Goal: Task Accomplishment & Management: Manage account settings

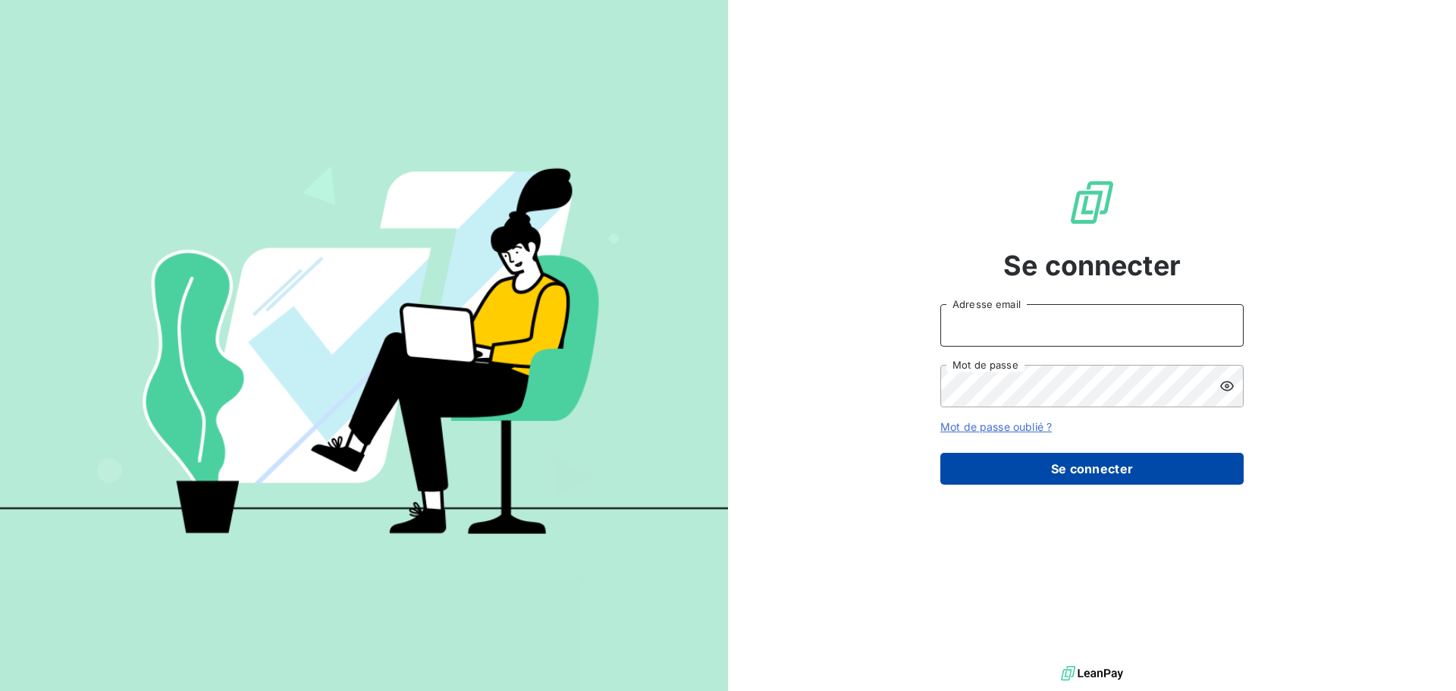
type input "[PERSON_NAME][EMAIL_ADDRESS][DOMAIN_NAME]"
click at [1099, 468] on button "Se connecter" at bounding box center [1092, 469] width 303 height 32
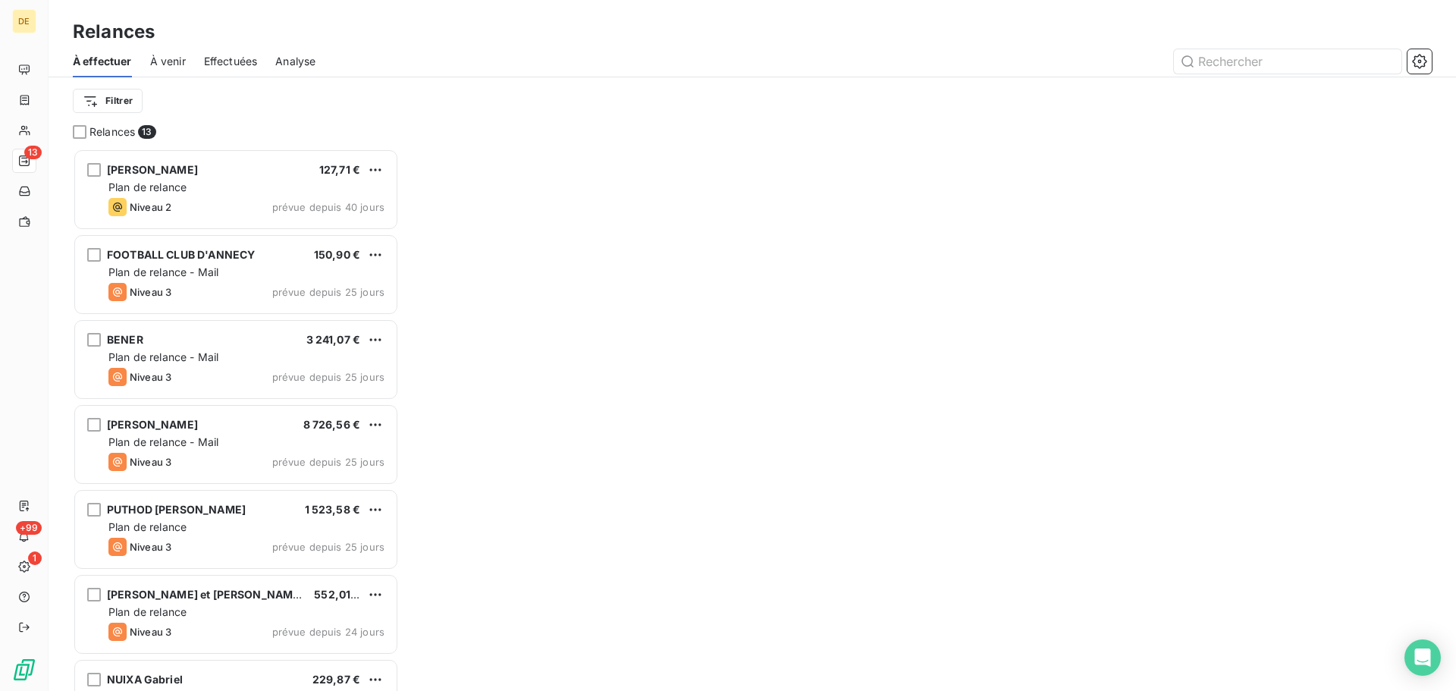
scroll to position [531, 315]
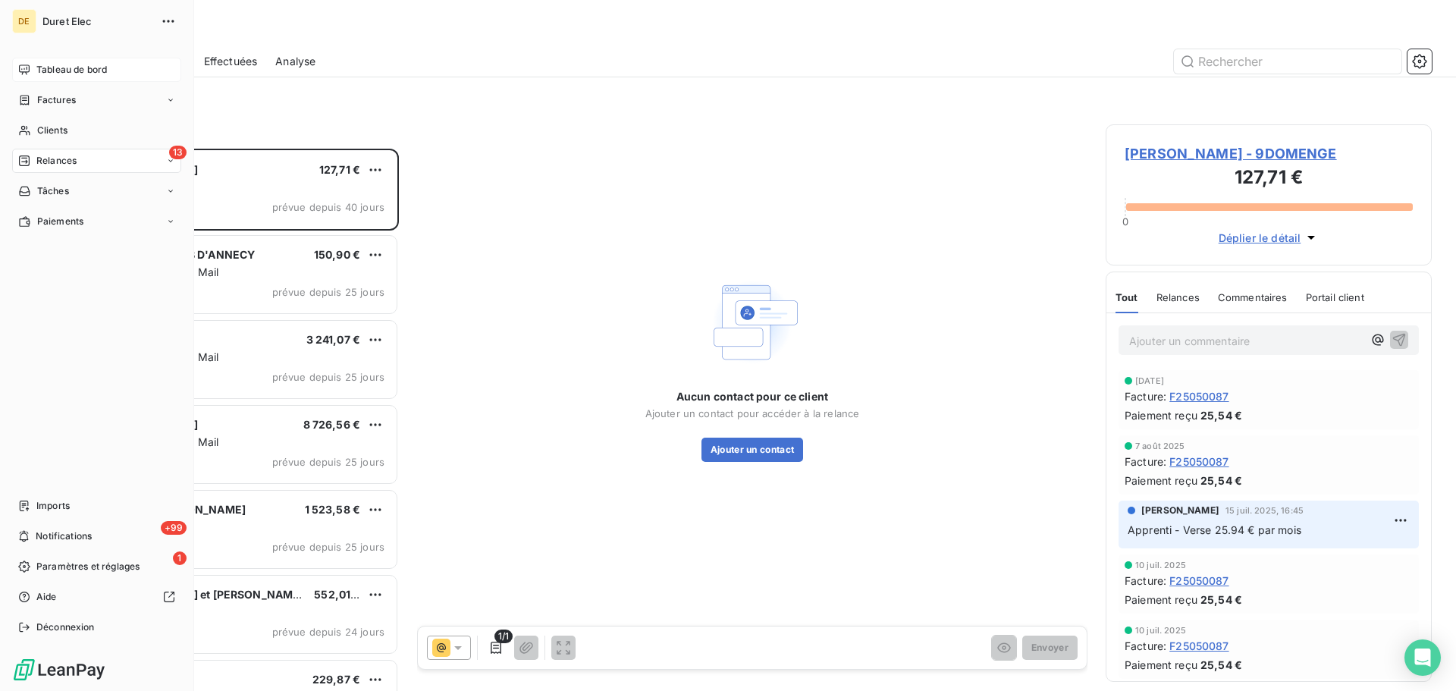
click at [61, 68] on span "Tableau de bord" at bounding box center [71, 70] width 71 height 14
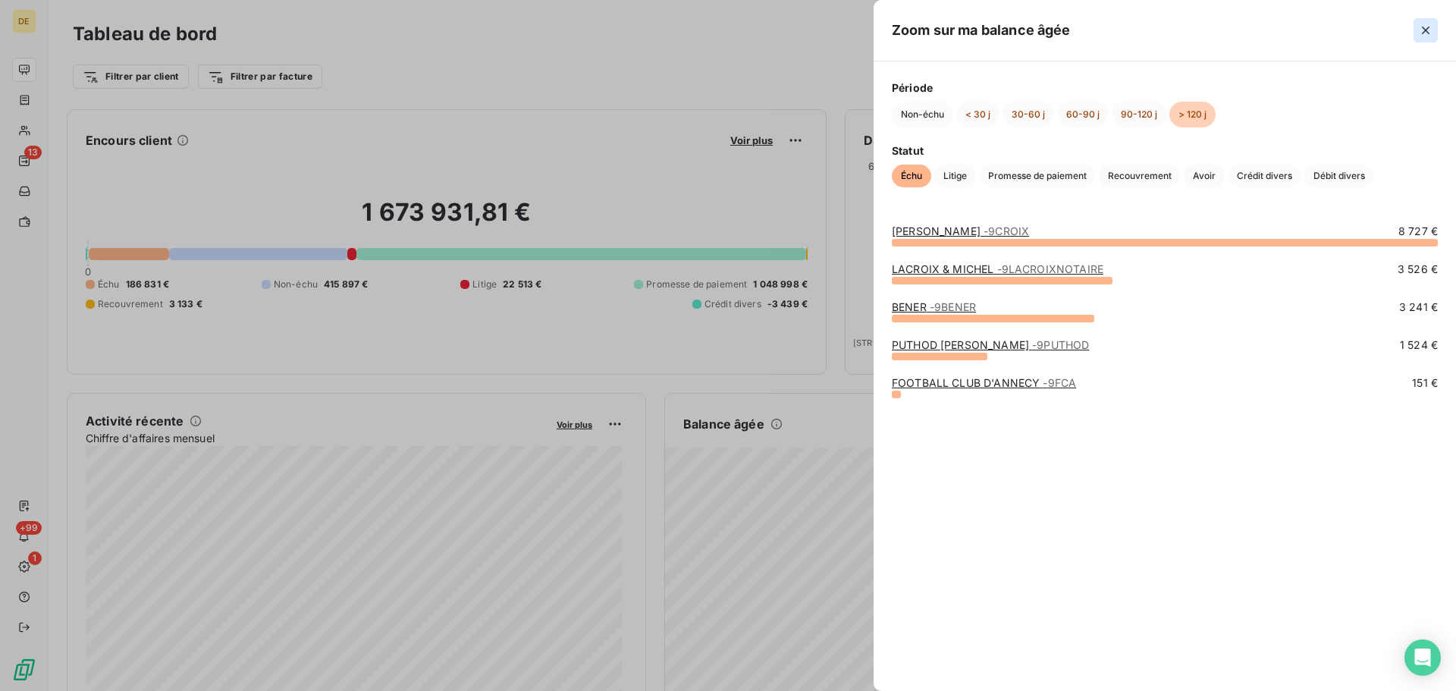
click at [1429, 30] on icon "button" at bounding box center [1425, 30] width 15 height 15
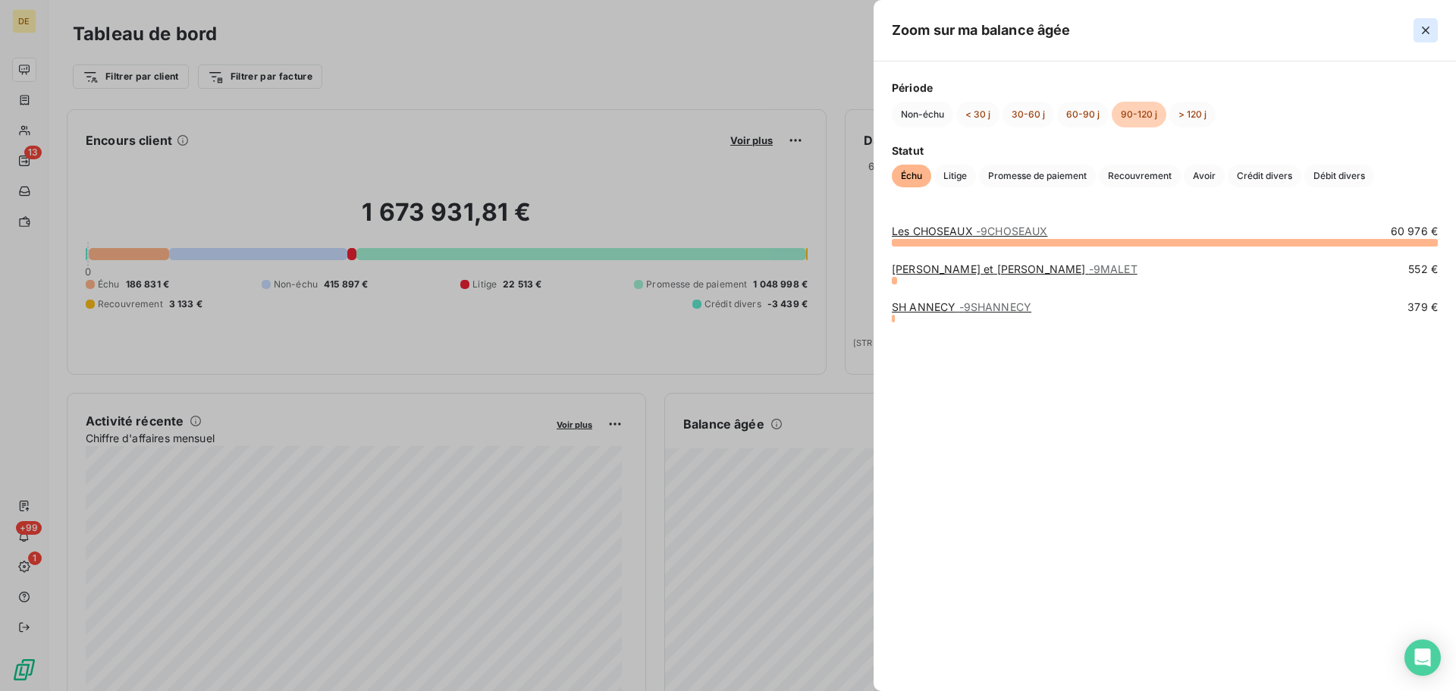
click at [1428, 29] on icon "button" at bounding box center [1426, 31] width 8 height 8
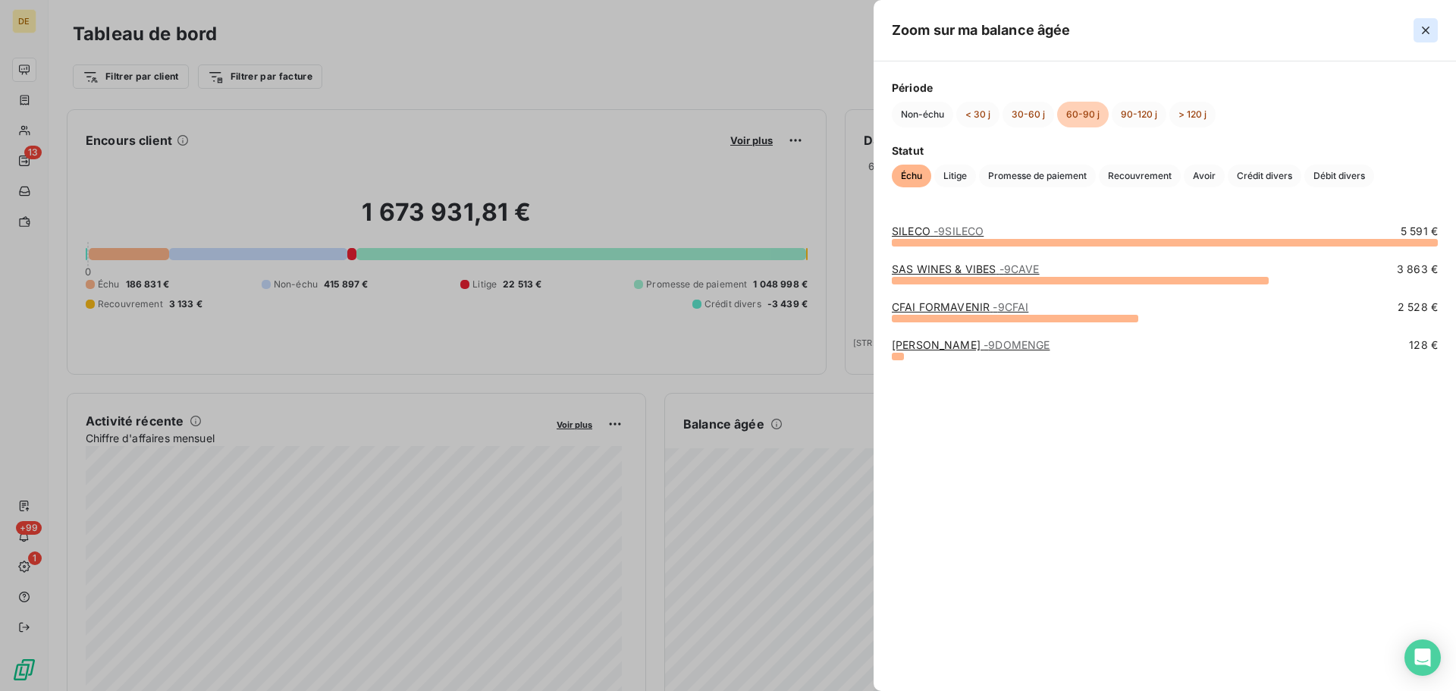
click at [1431, 30] on icon "button" at bounding box center [1425, 30] width 15 height 15
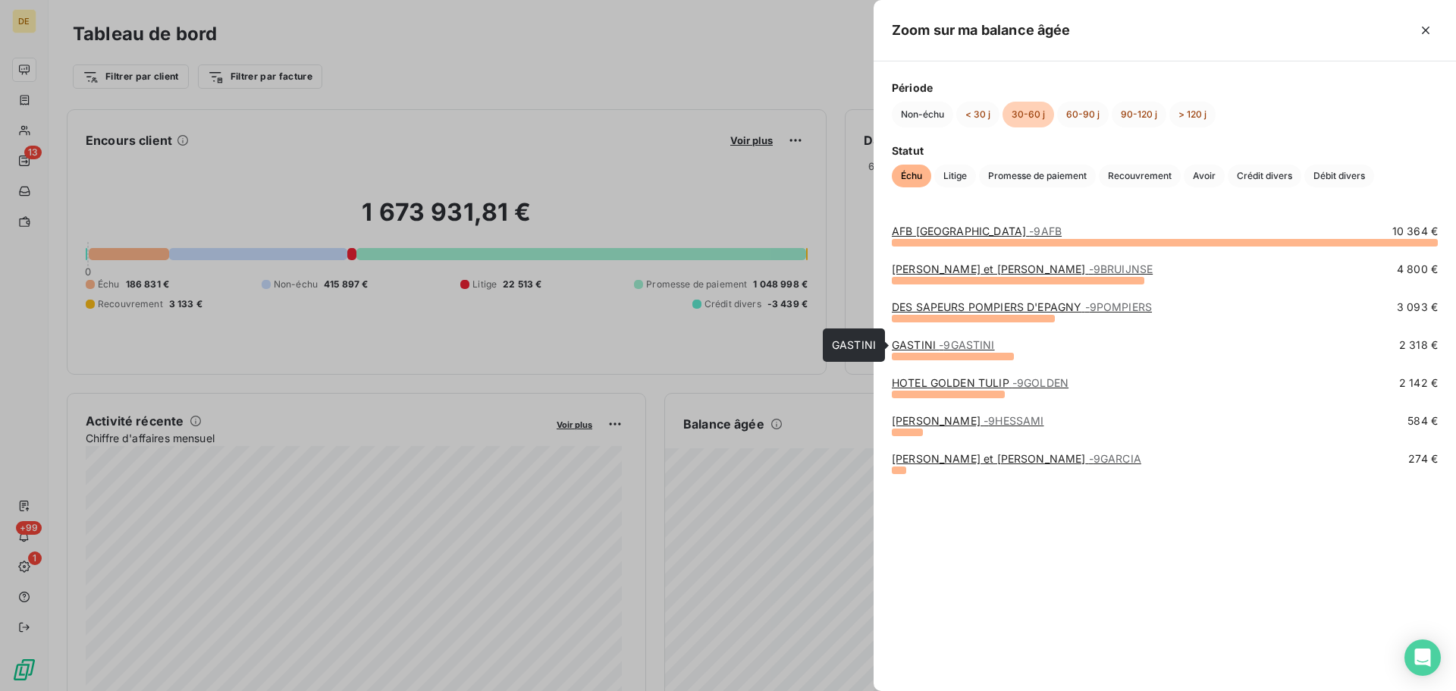
click at [955, 342] on span "- 9GASTINI" at bounding box center [966, 344] width 55 height 13
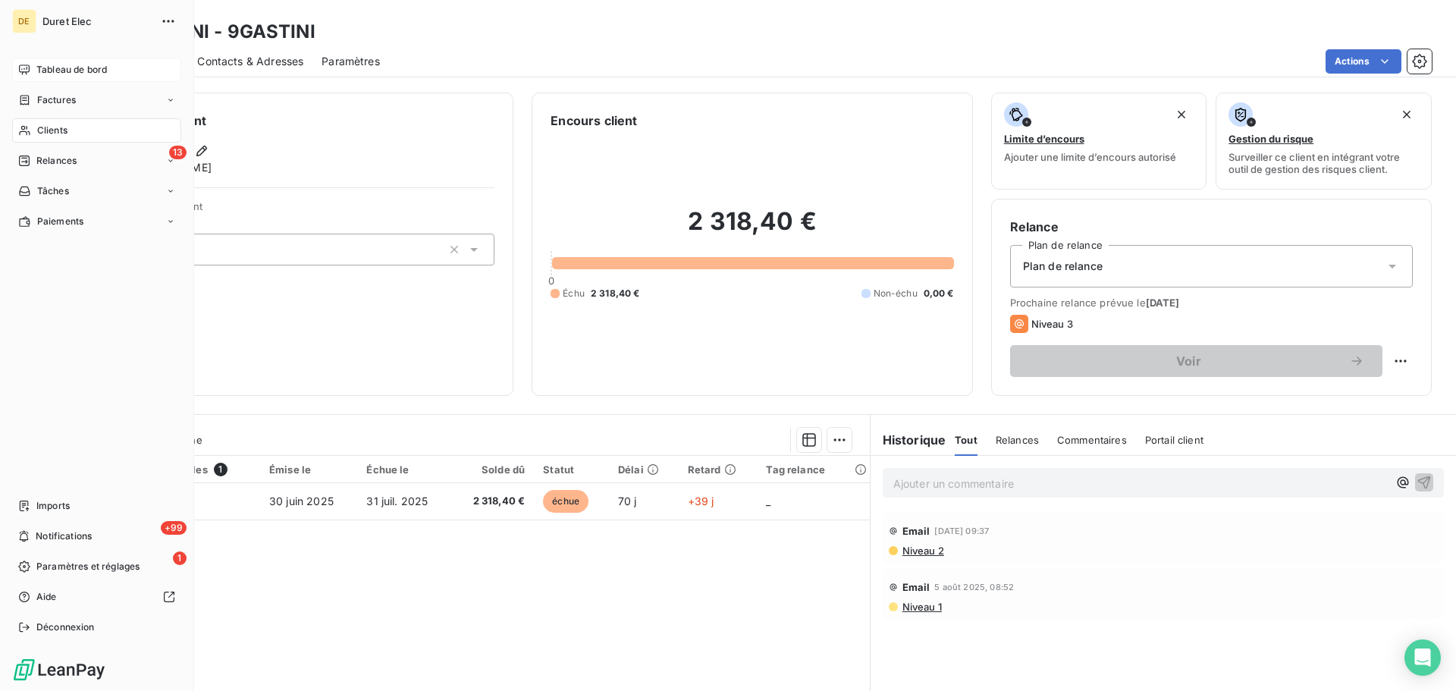
click at [71, 68] on span "Tableau de bord" at bounding box center [71, 70] width 71 height 14
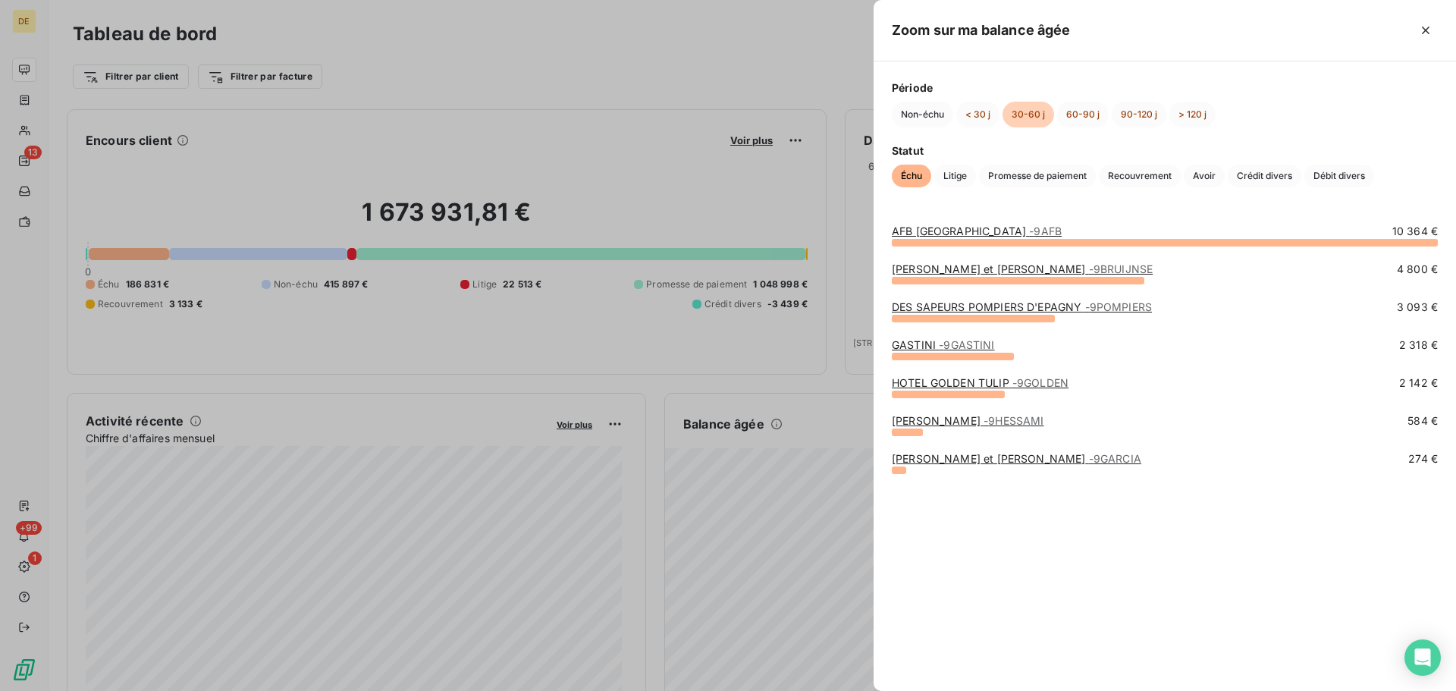
click at [941, 458] on link "[PERSON_NAME] et [PERSON_NAME] - 9GARCIA" at bounding box center [1017, 458] width 250 height 13
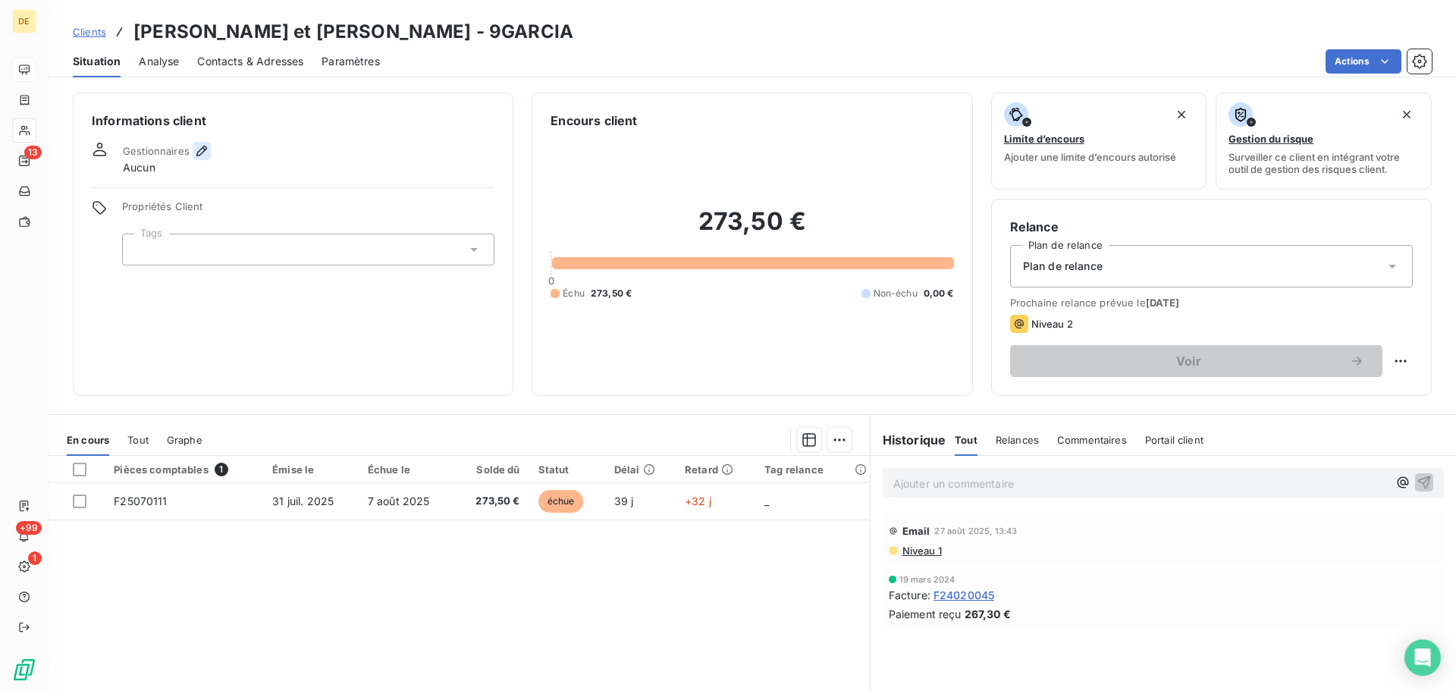
click at [197, 144] on icon "button" at bounding box center [201, 150] width 15 height 15
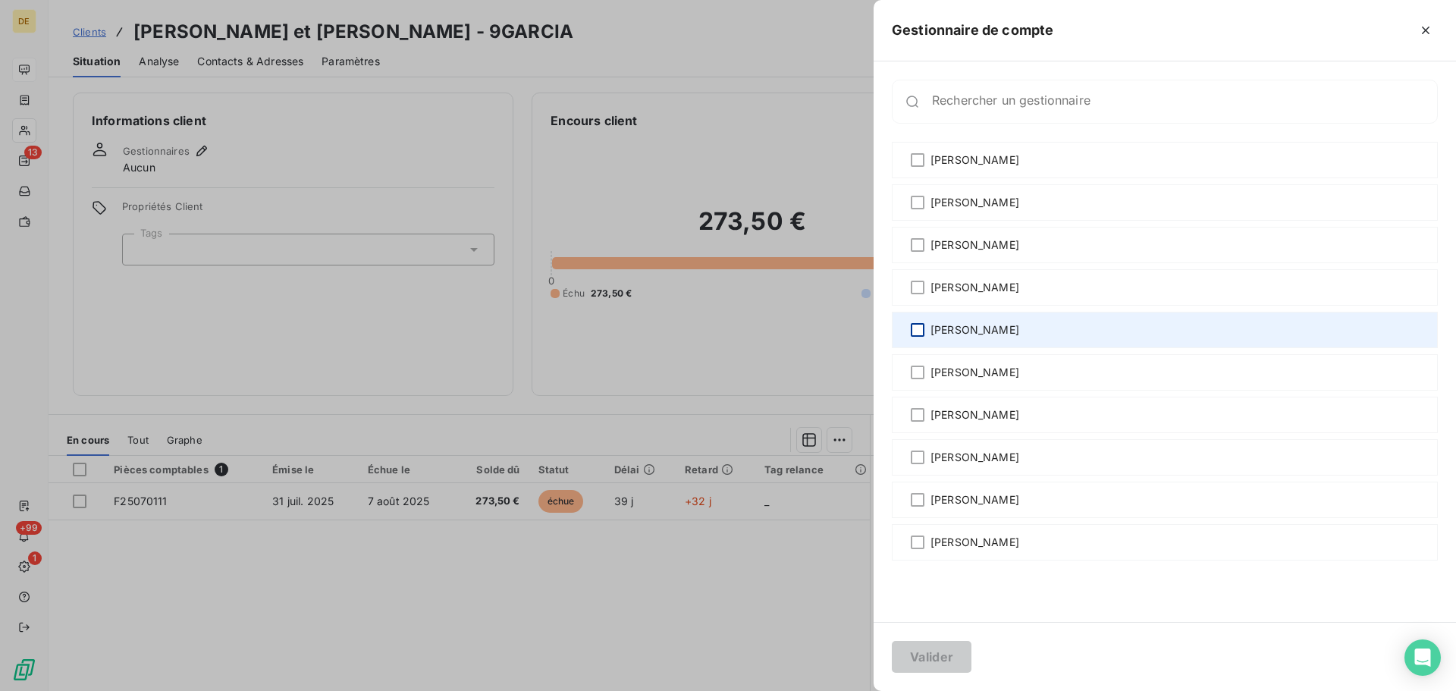
click at [923, 329] on div at bounding box center [918, 330] width 14 height 14
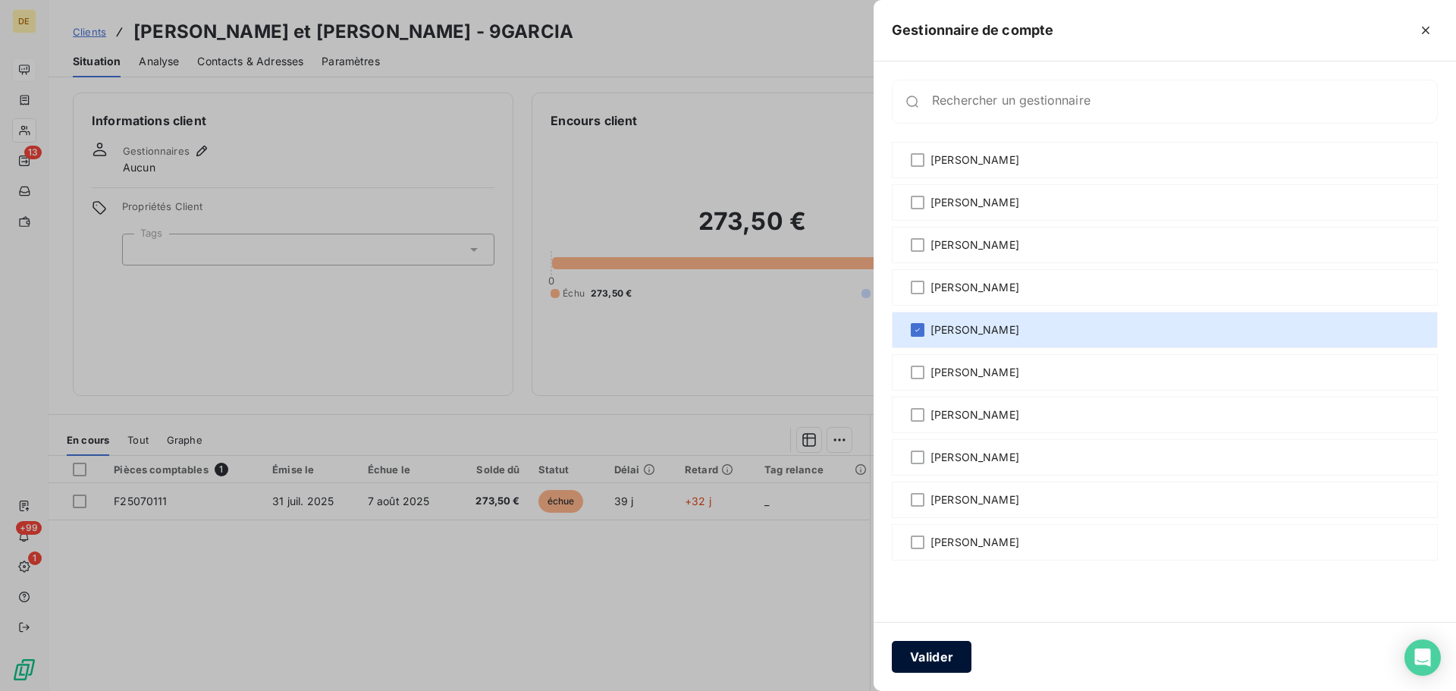
click at [958, 651] on button "Valider" at bounding box center [932, 657] width 80 height 32
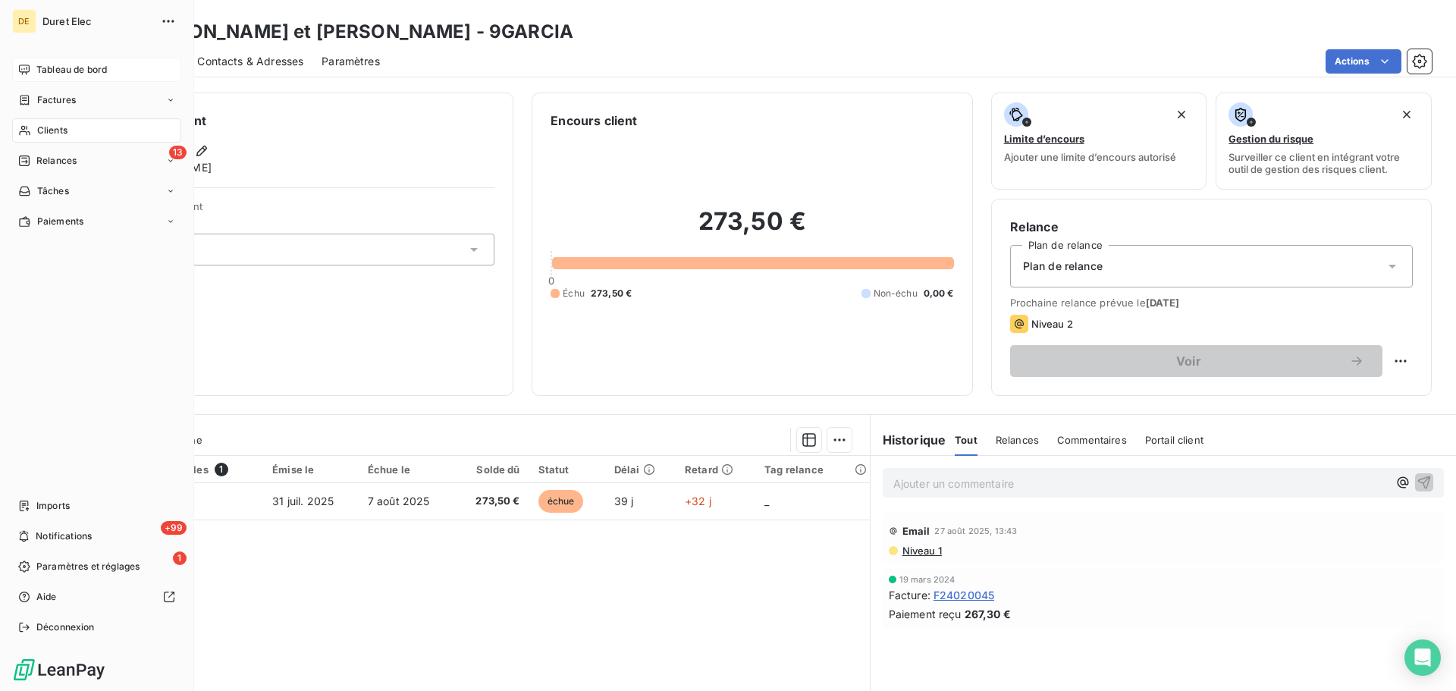
click at [43, 68] on span "Tableau de bord" at bounding box center [71, 70] width 71 height 14
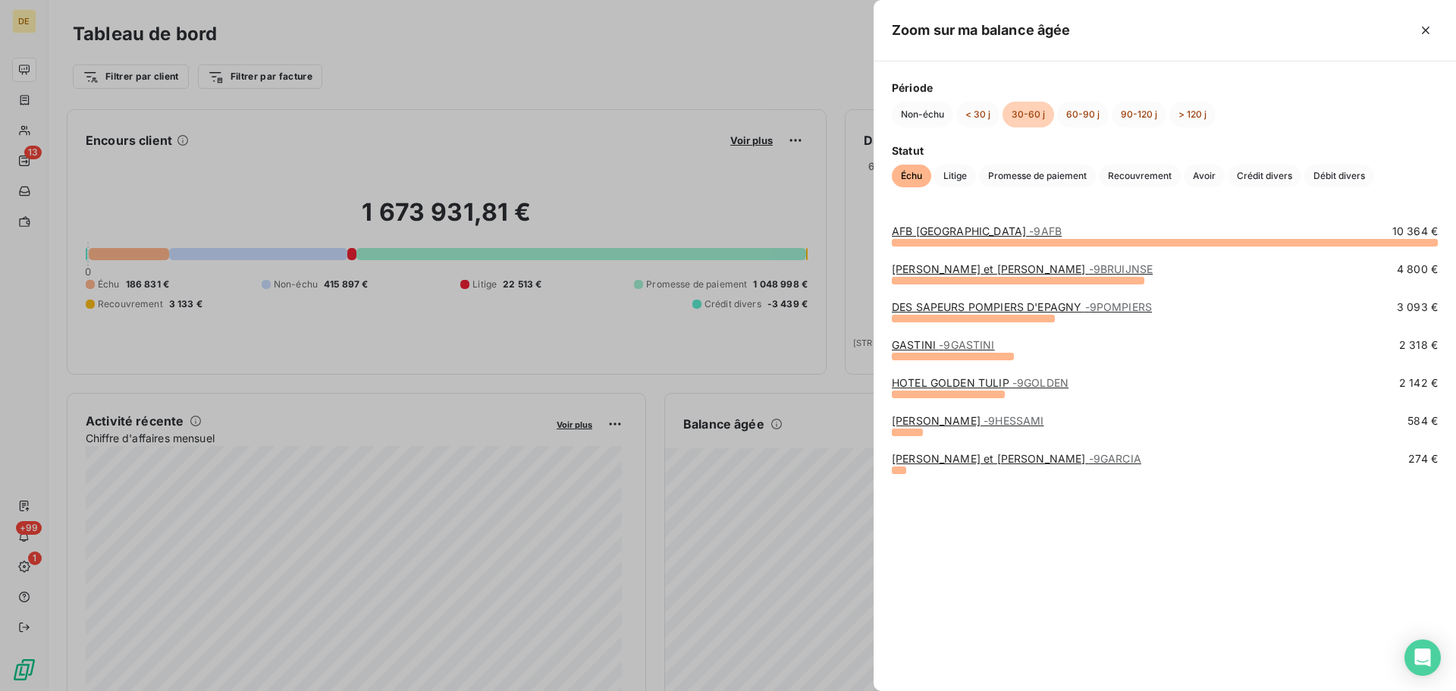
click at [939, 417] on link "[PERSON_NAME] - 9HESSAMI" at bounding box center [968, 420] width 152 height 13
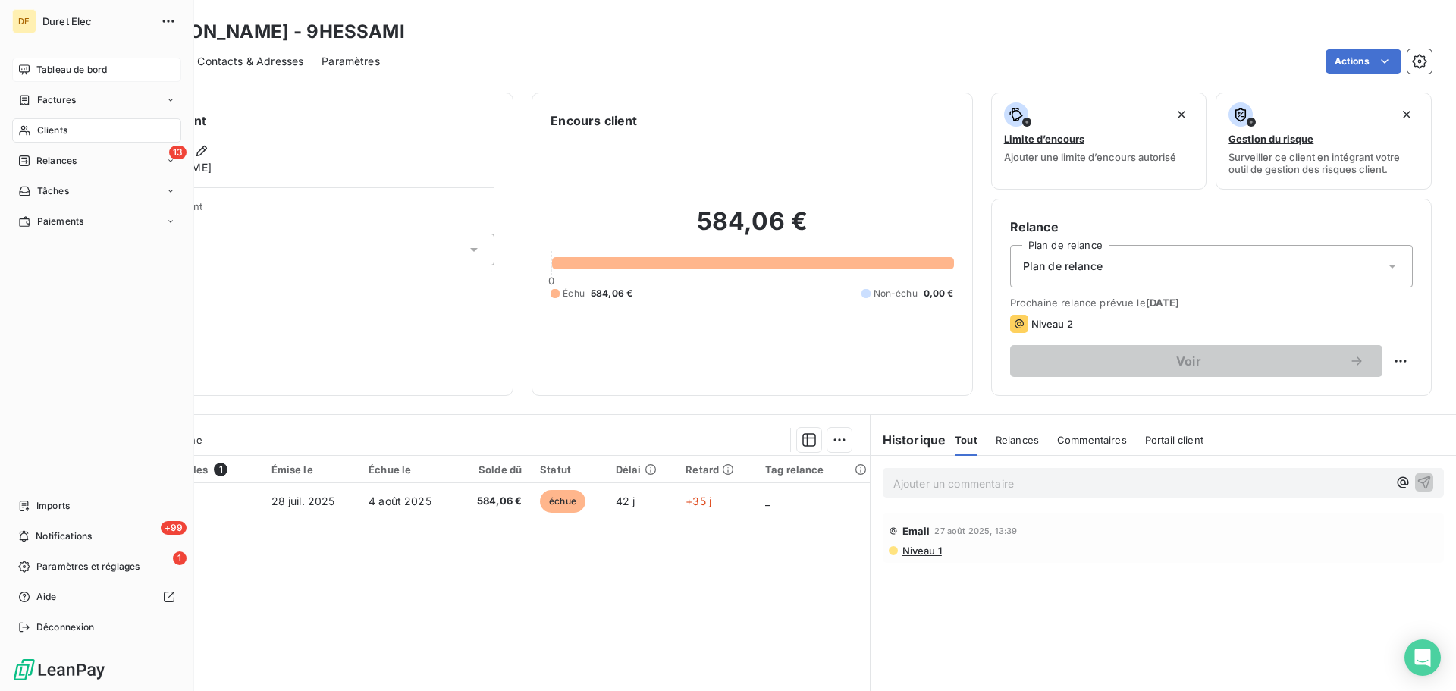
click at [42, 71] on span "Tableau de bord" at bounding box center [71, 70] width 71 height 14
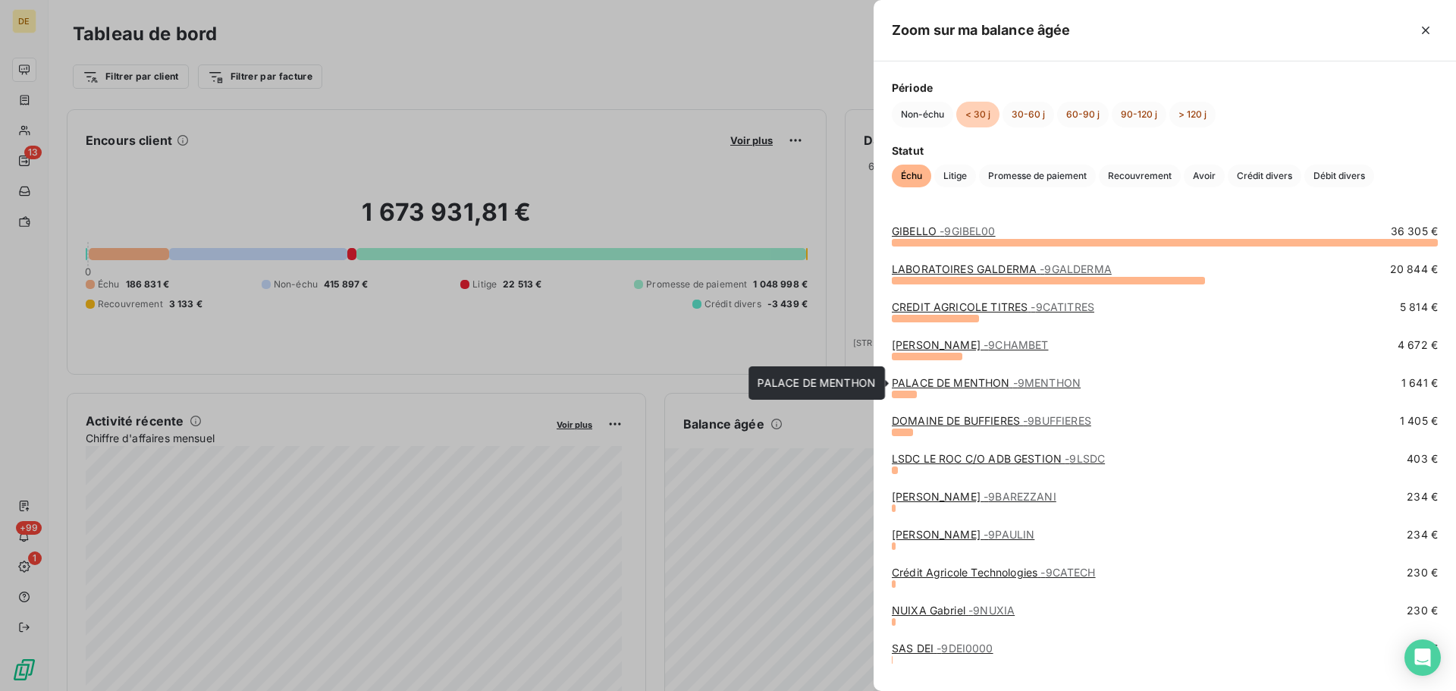
click at [982, 384] on link "PALACE DE MENTHON - 9MENTHON" at bounding box center [986, 382] width 189 height 13
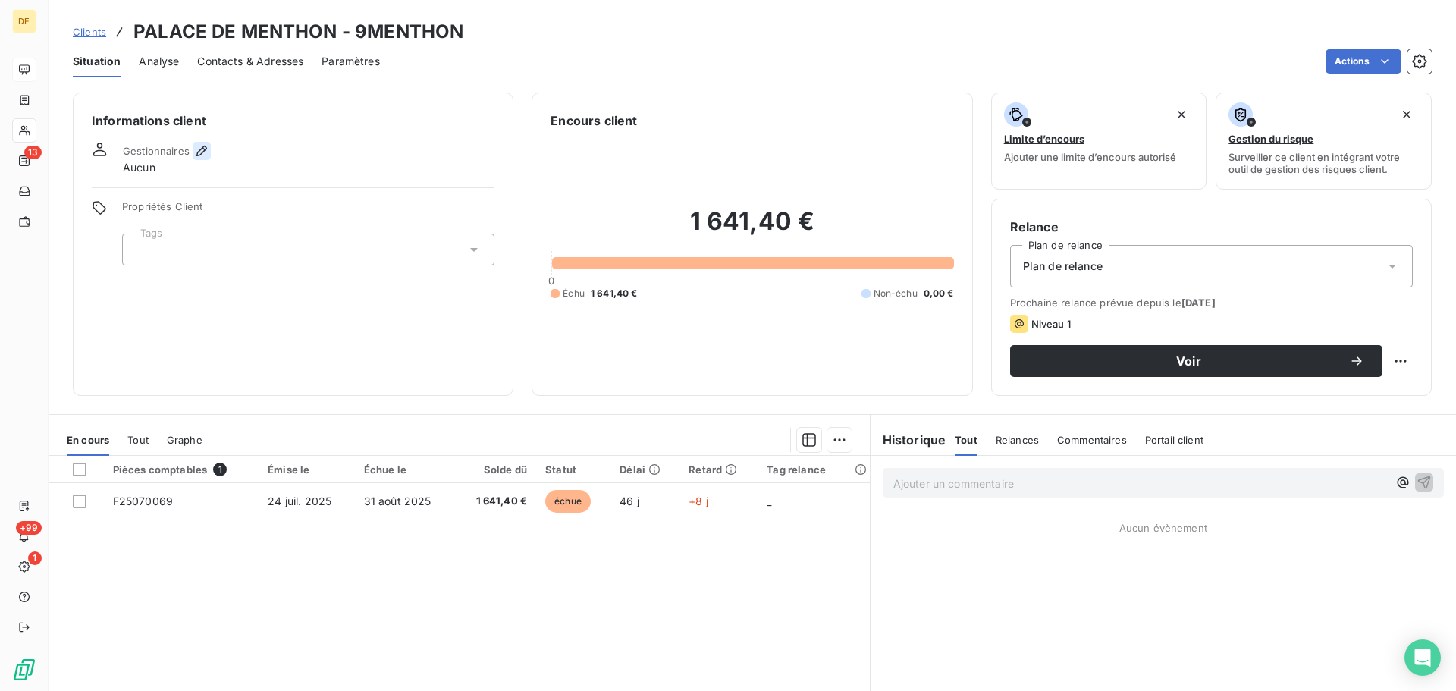
click at [196, 148] on icon "button" at bounding box center [201, 150] width 15 height 15
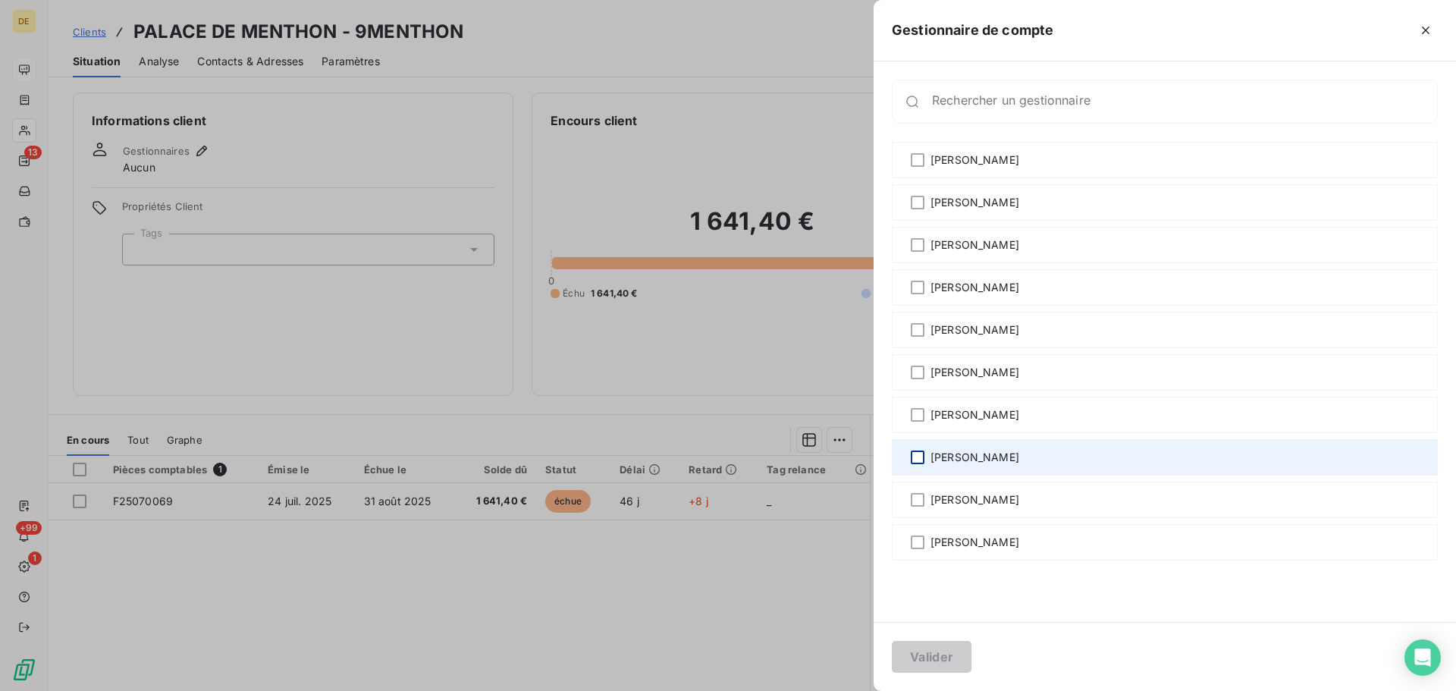
click at [918, 457] on div at bounding box center [918, 458] width 14 height 14
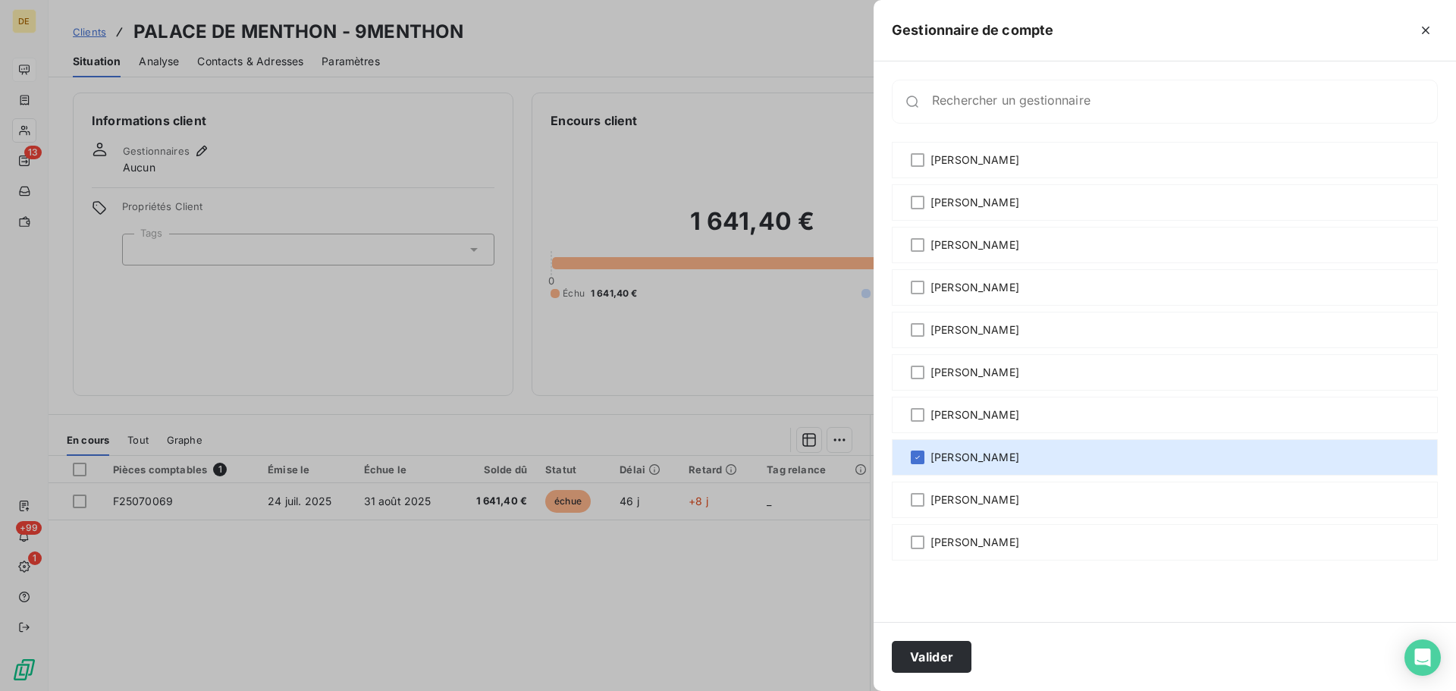
drag, startPoint x: 928, startPoint y: 657, endPoint x: 927, endPoint y: 619, distance: 38.0
click at [929, 657] on button "Valider" at bounding box center [932, 657] width 80 height 32
